Goal: Task Accomplishment & Management: Manage account settings

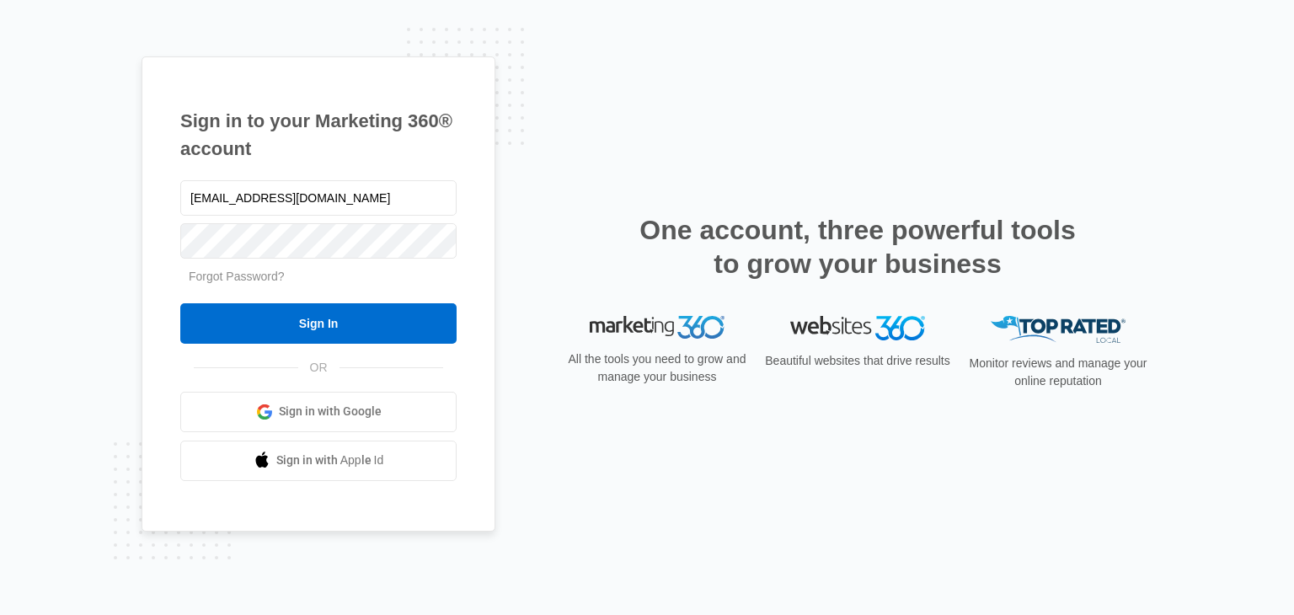
type input "[EMAIL_ADDRESS][DOMAIN_NAME]"
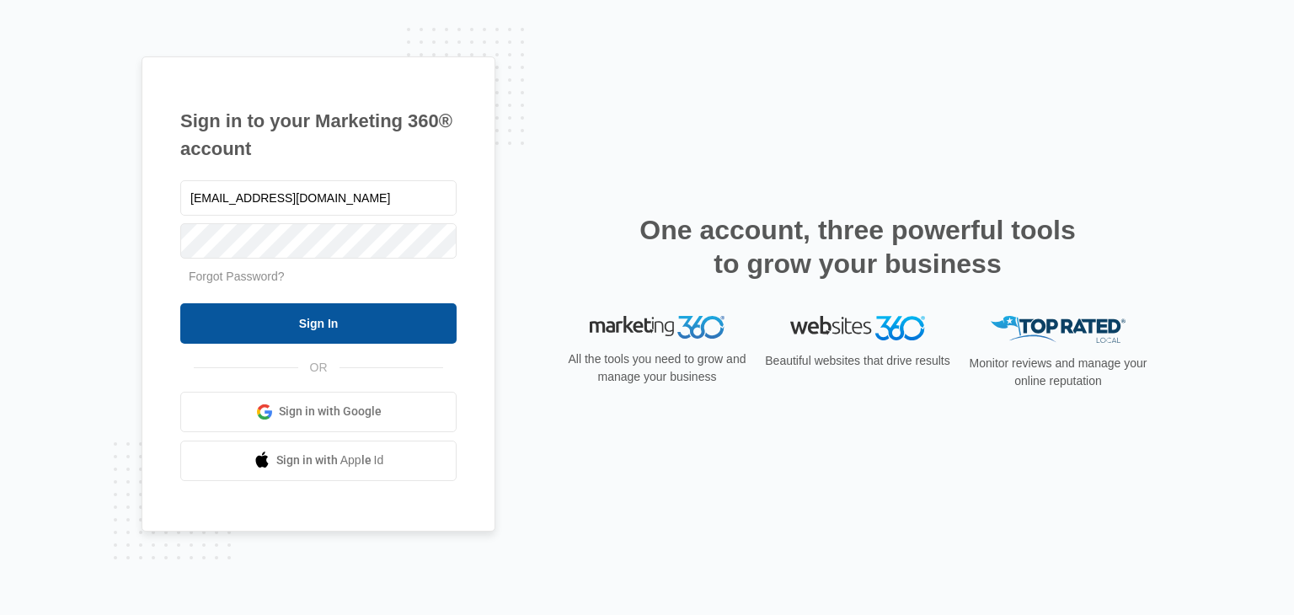
click at [310, 321] on input "Sign In" at bounding box center [318, 323] width 276 height 40
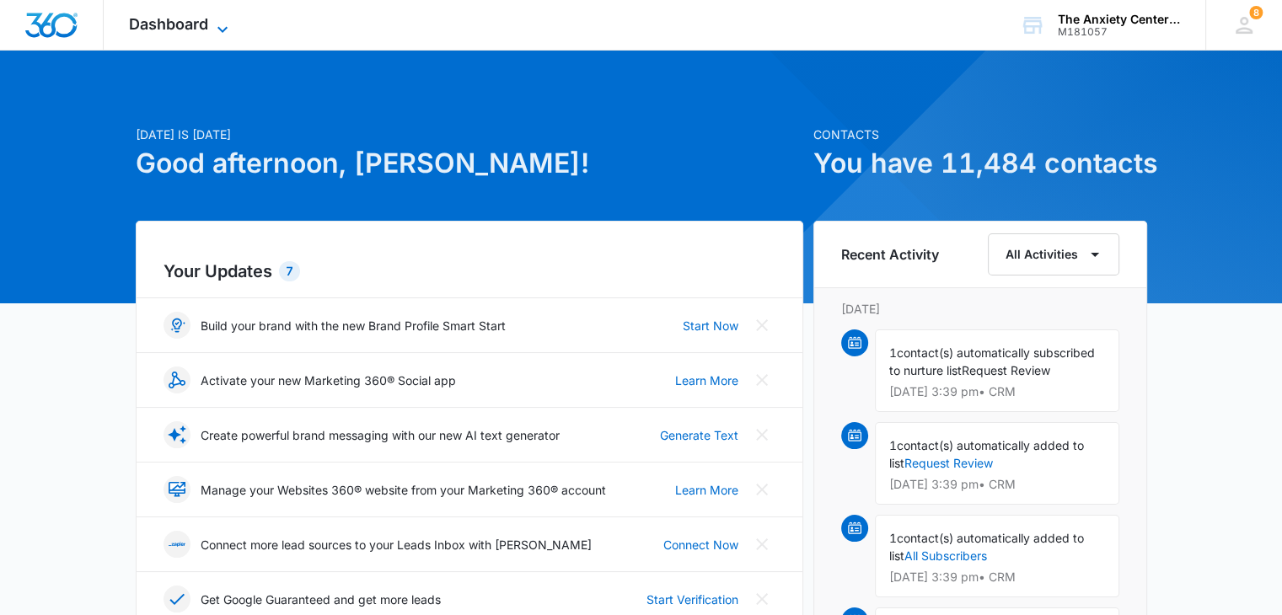
click at [220, 19] on icon at bounding box center [222, 29] width 20 height 20
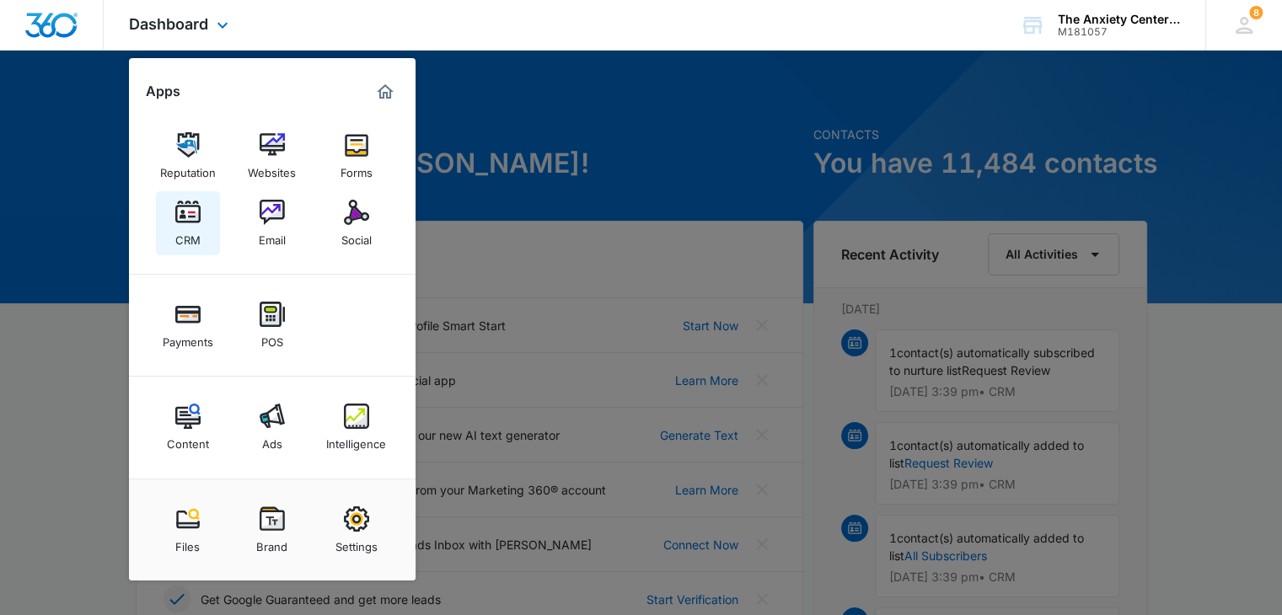
click at [190, 228] on div "CRM" at bounding box center [187, 236] width 25 height 22
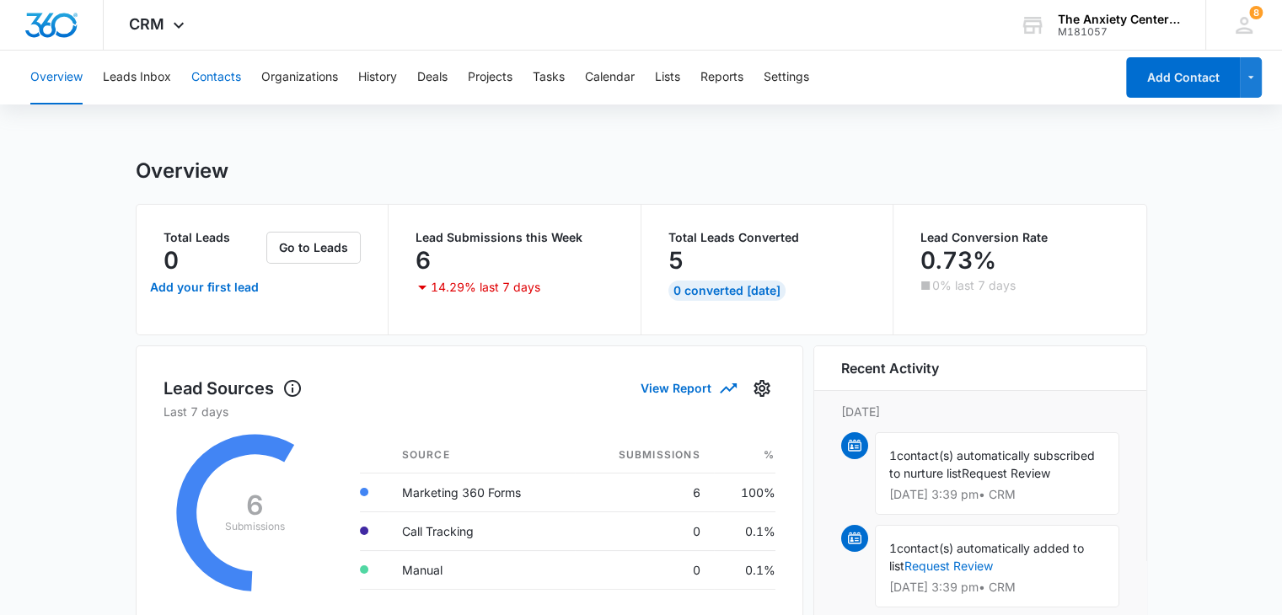
click at [209, 78] on button "Contacts" at bounding box center [216, 78] width 50 height 54
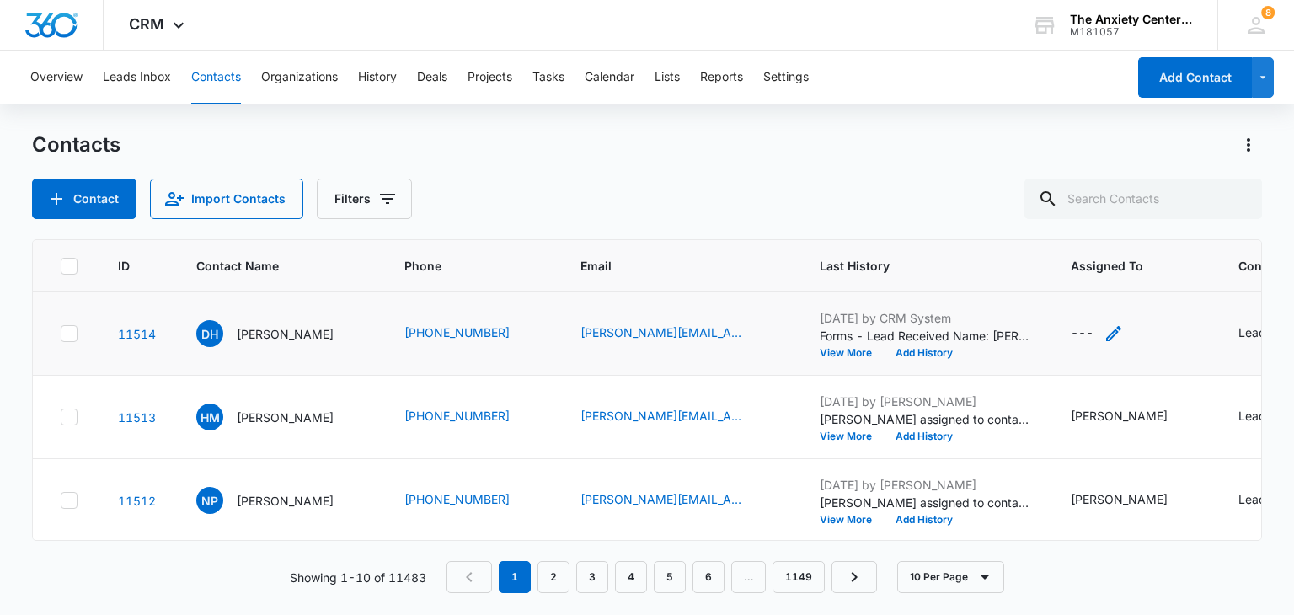
click at [1124, 330] on icon "Assigned To - - Select to Edit Field" at bounding box center [1114, 334] width 20 height 20
click at [1138, 217] on div "Assigned To" at bounding box center [1093, 225] width 105 height 38
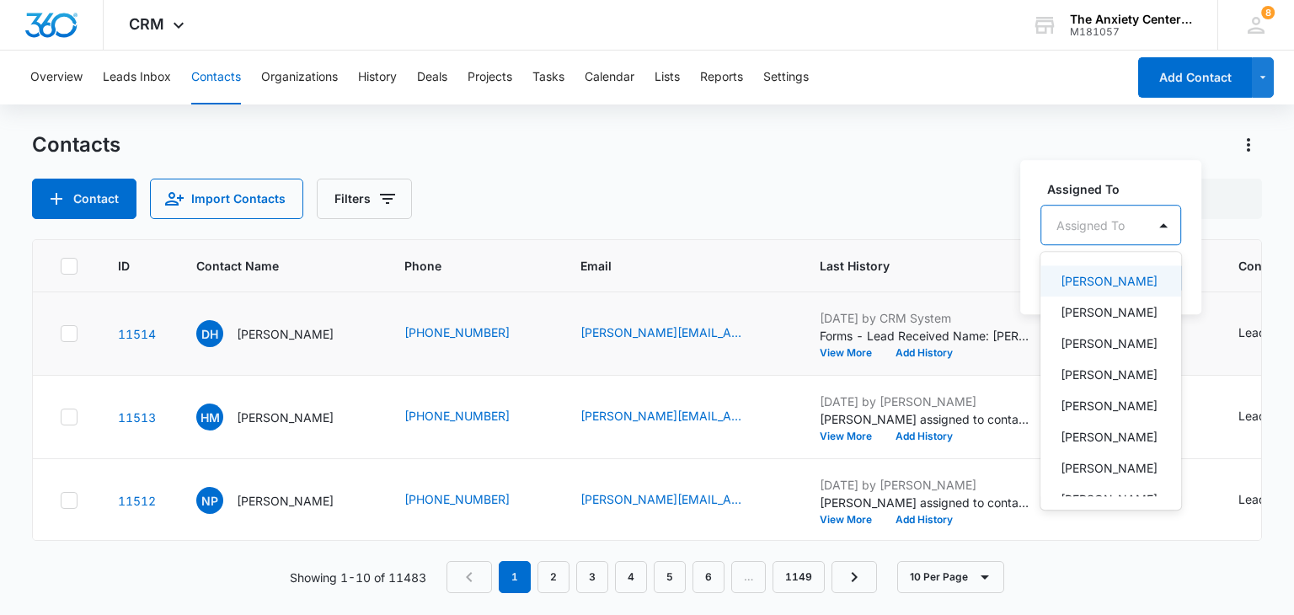
click at [1098, 290] on p "Devin Nickel" at bounding box center [1109, 281] width 97 height 18
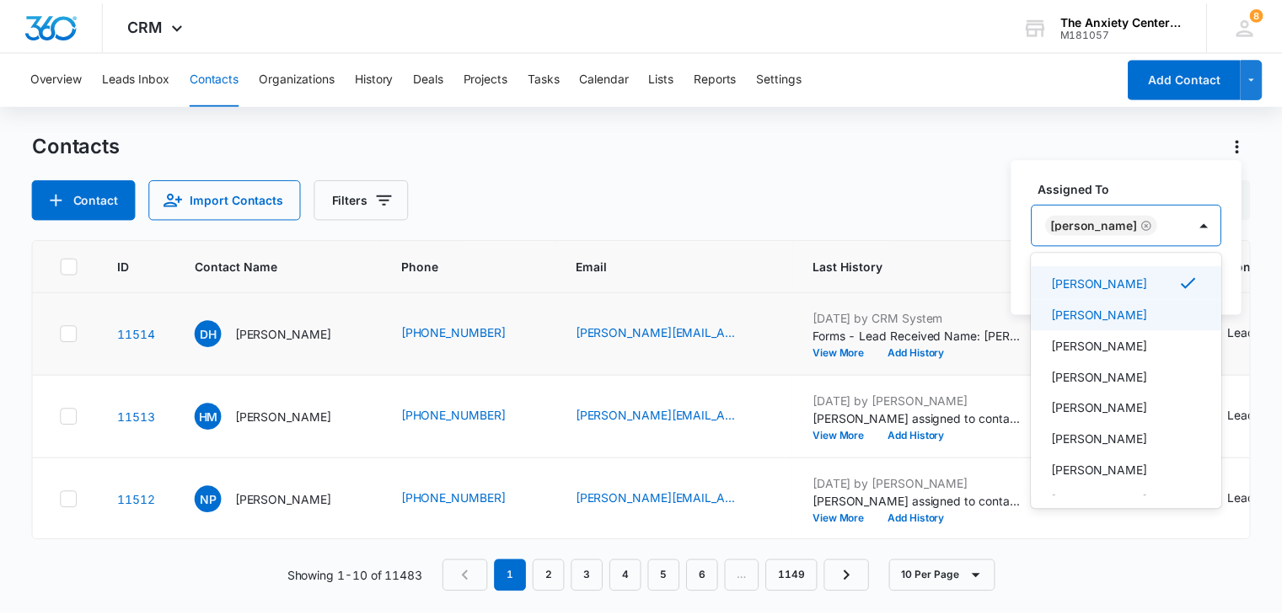
scroll to position [235, 0]
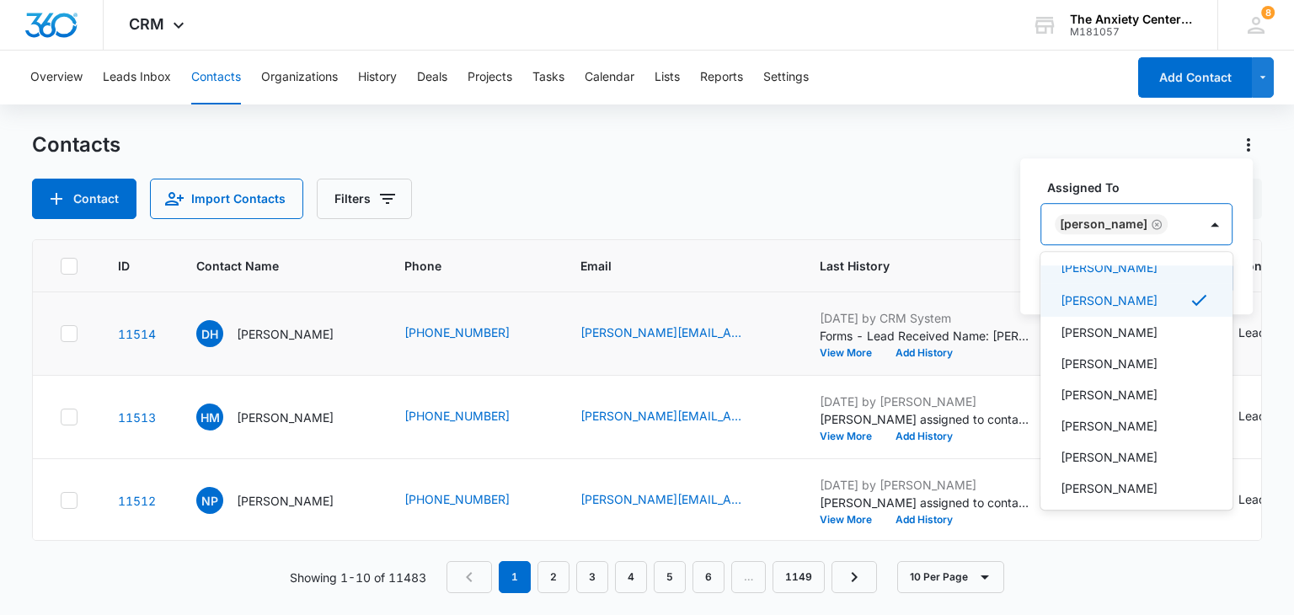
click at [1133, 179] on label "Assigned To" at bounding box center [1143, 188] width 192 height 18
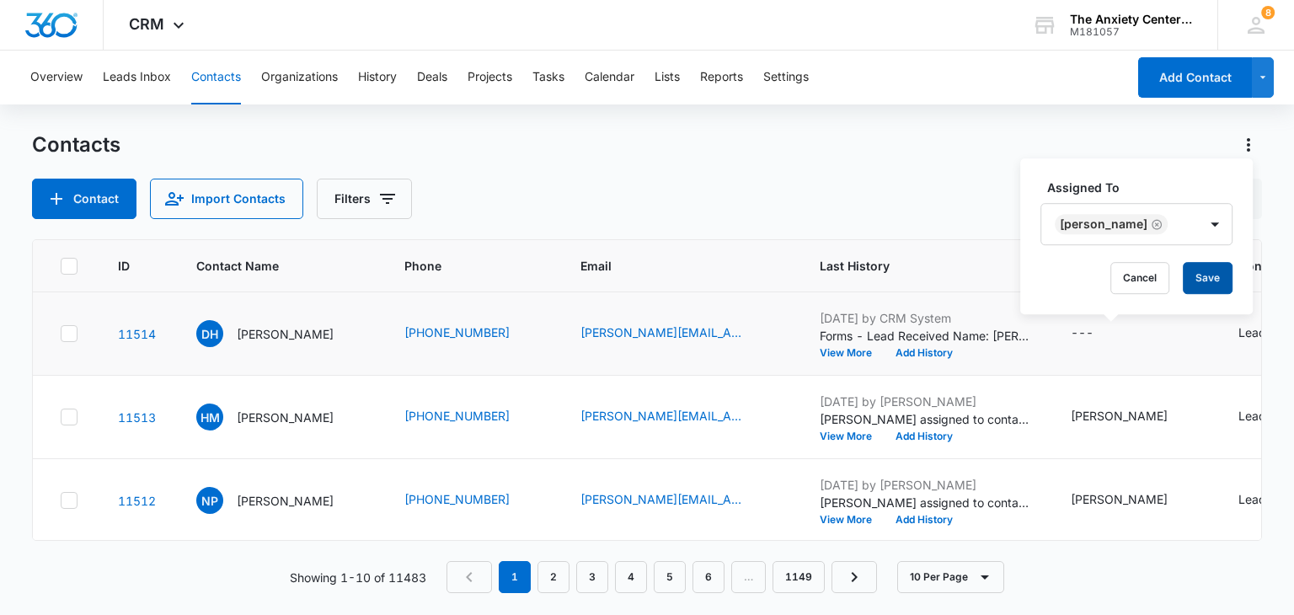
click at [1202, 286] on button "Save" at bounding box center [1208, 278] width 50 height 32
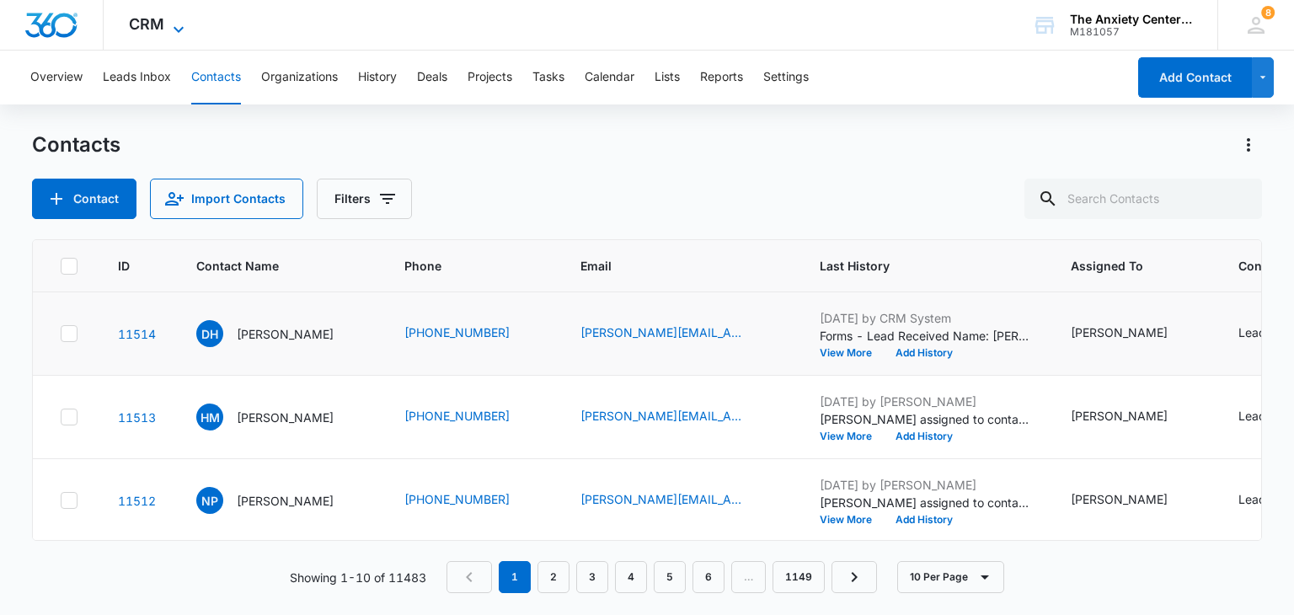
click at [183, 20] on icon at bounding box center [179, 29] width 20 height 20
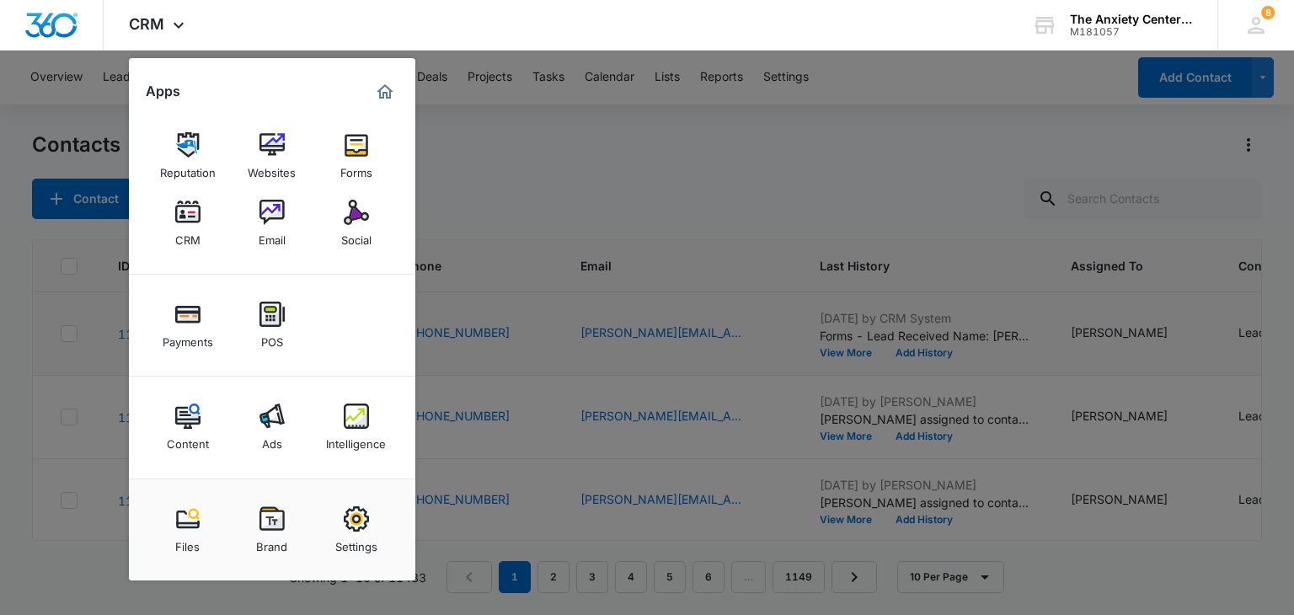
drag, startPoint x: 367, startPoint y: 435, endPoint x: 447, endPoint y: 149, distance: 296.6
click at [367, 435] on div "Intelligence" at bounding box center [356, 440] width 60 height 22
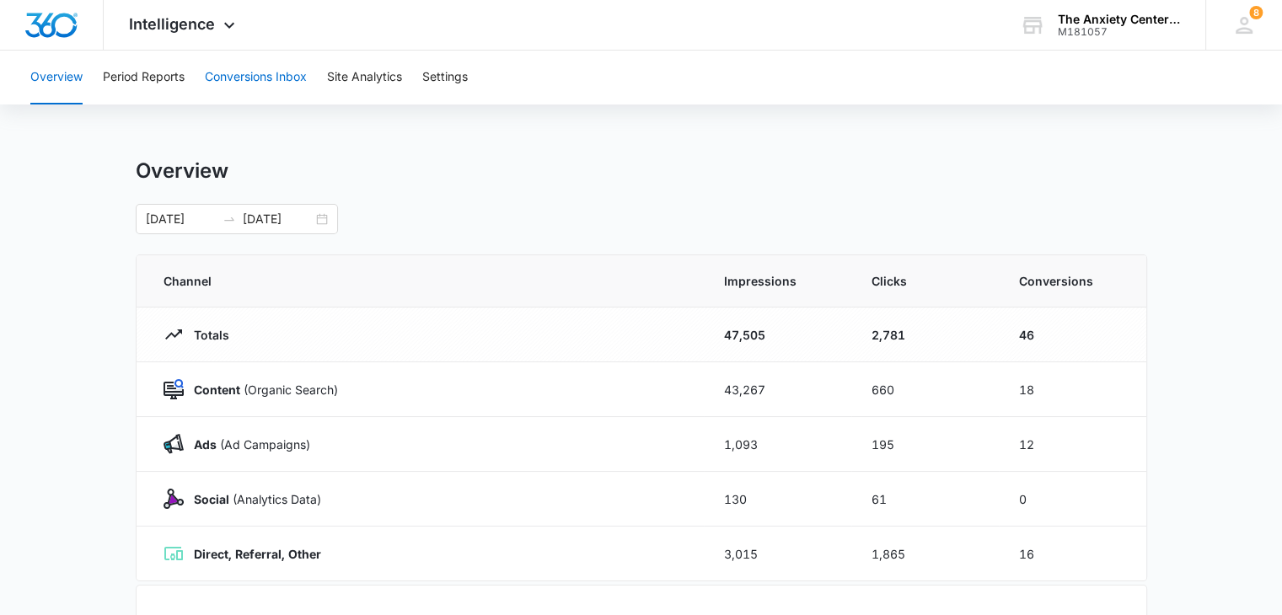
click at [249, 75] on button "Conversions Inbox" at bounding box center [256, 78] width 102 height 54
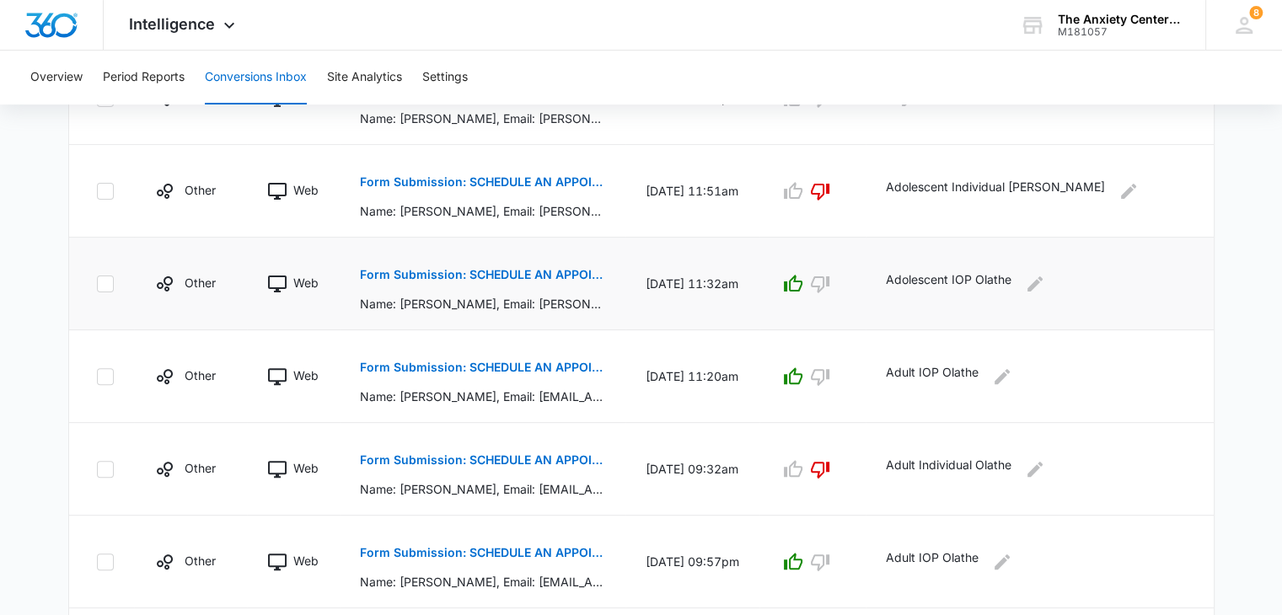
scroll to position [506, 0]
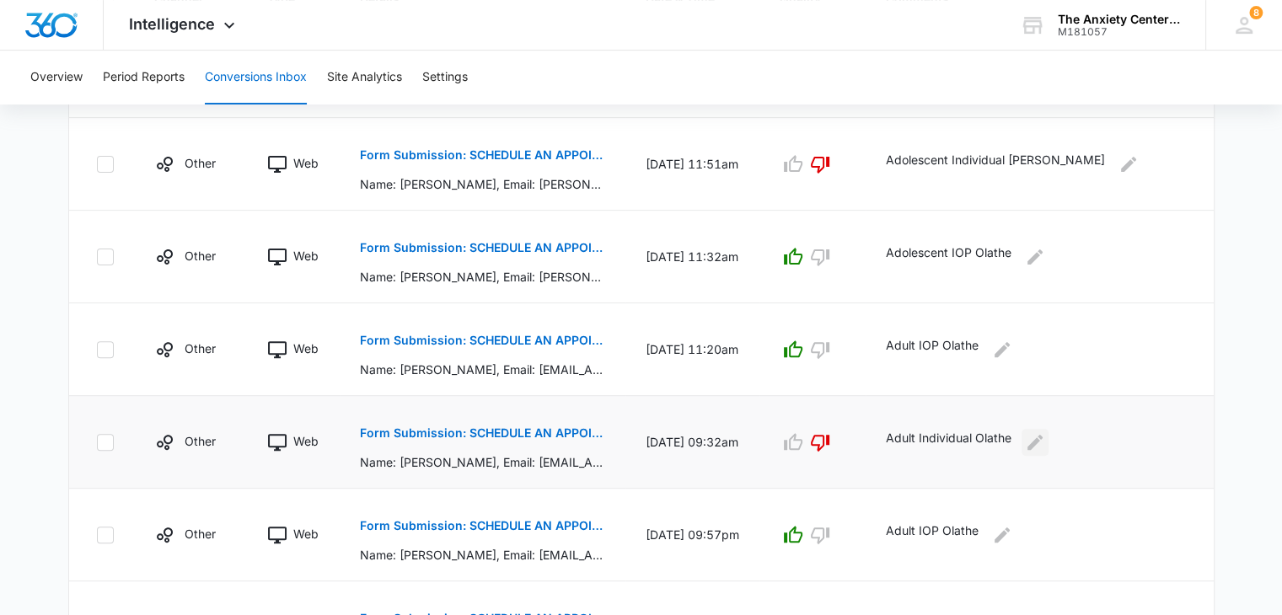
click at [1045, 446] on icon "Edit Comments" at bounding box center [1035, 442] width 20 height 20
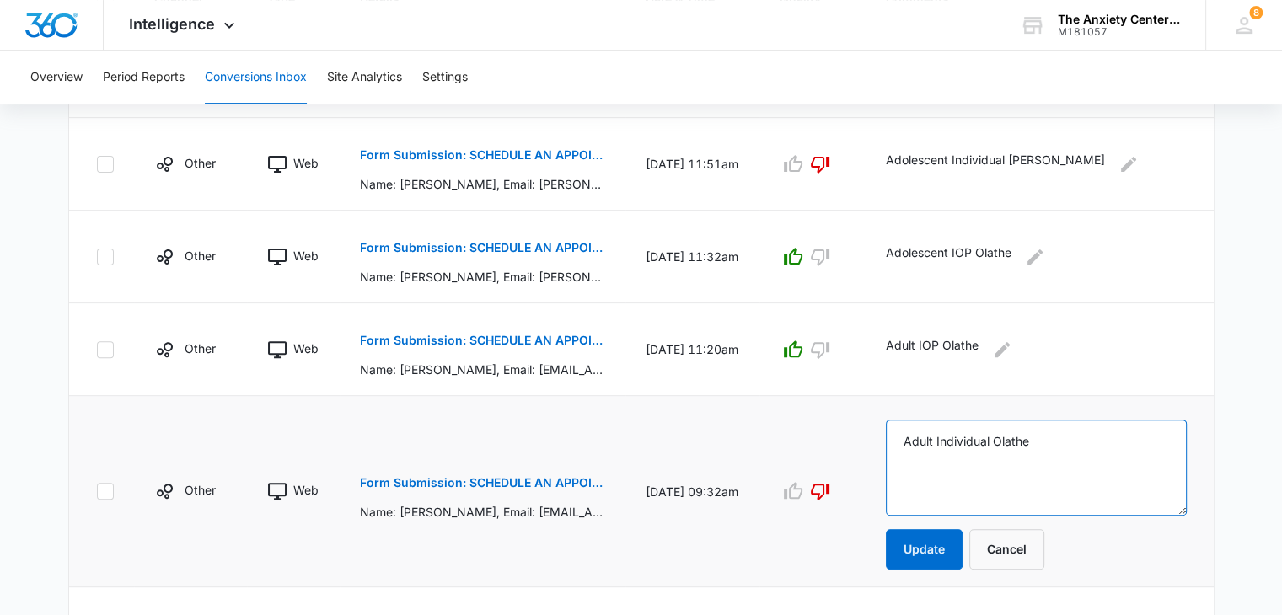
drag, startPoint x: 917, startPoint y: 439, endPoint x: 1075, endPoint y: 439, distance: 158.4
click at [1075, 439] on textarea "Adult Individual Olathe" at bounding box center [1036, 468] width 301 height 96
click at [1033, 550] on button "Cancel" at bounding box center [1006, 549] width 75 height 40
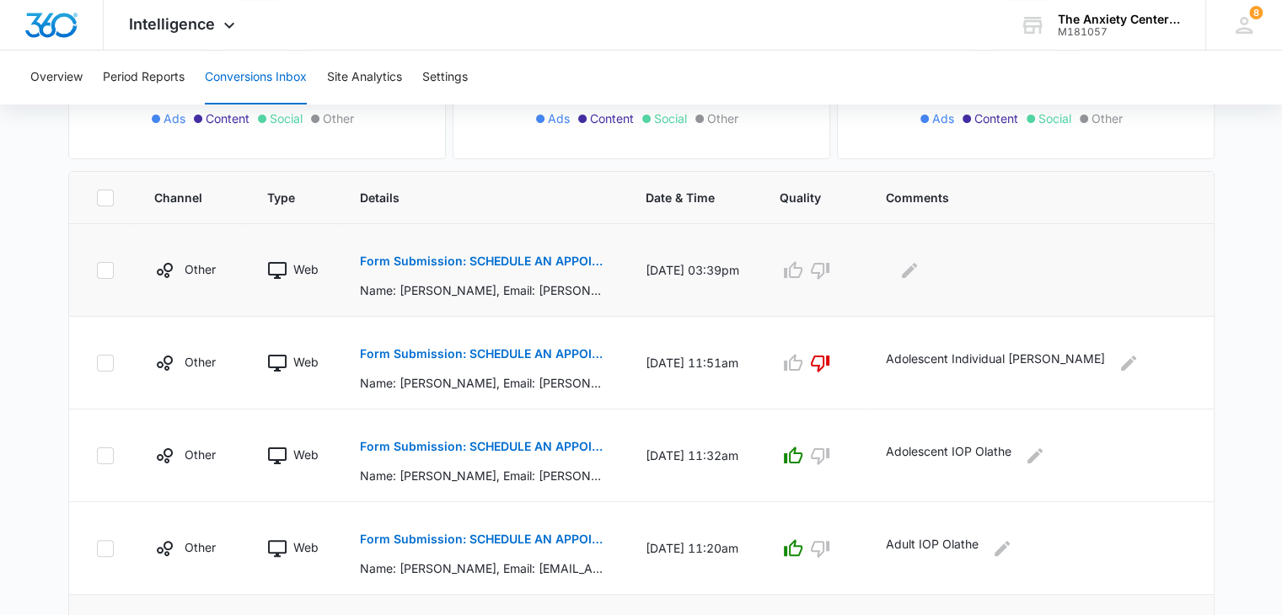
scroll to position [169, 0]
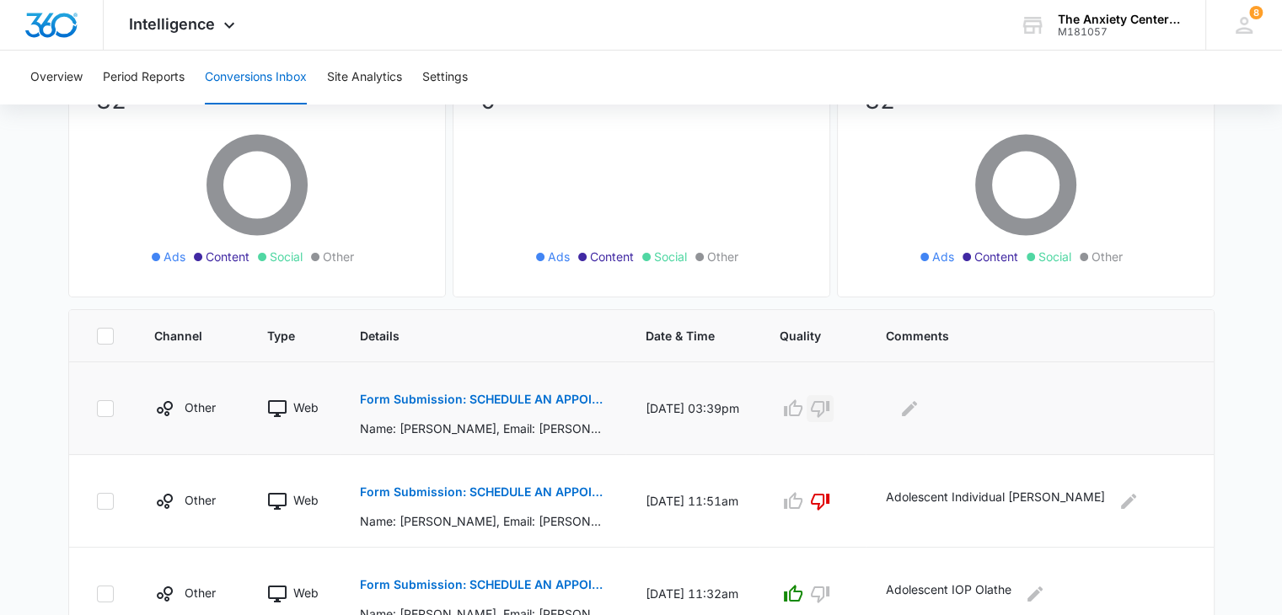
click at [830, 411] on icon "button" at bounding box center [820, 409] width 20 height 20
click at [919, 416] on button "Edit Comments" at bounding box center [909, 408] width 27 height 27
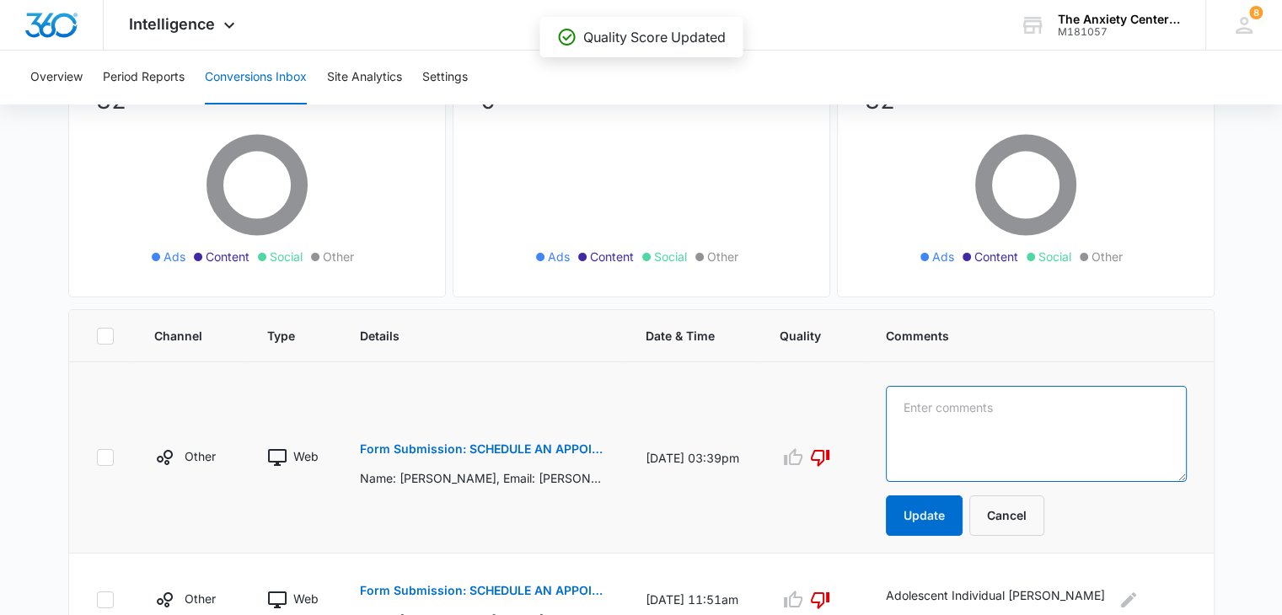
paste textarea "Adult Individual Olathe"
type textarea "Adult Individual Olathe"
click at [940, 520] on button "Update" at bounding box center [924, 515] width 77 height 40
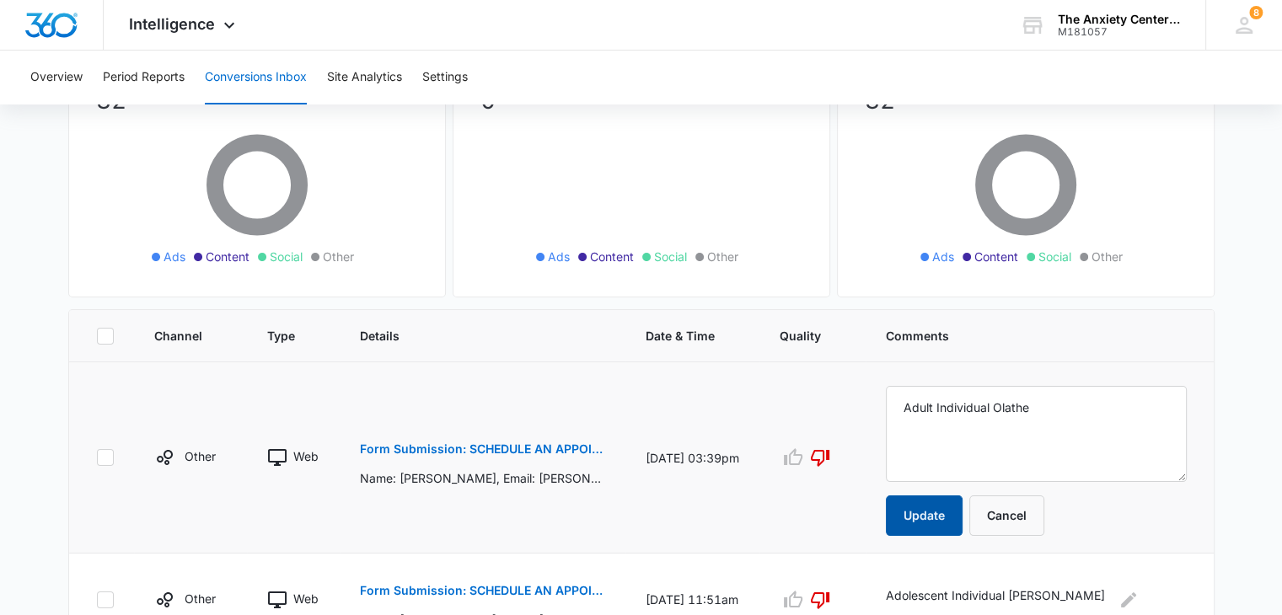
click at [940, 520] on button "Update" at bounding box center [924, 515] width 77 height 40
